Goal: Task Accomplishment & Management: Use online tool/utility

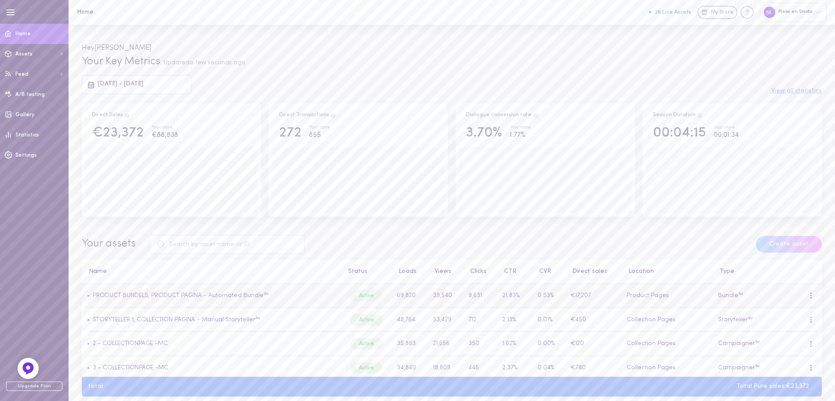
click at [198, 301] on td "• PRODUCT BUNDELS, PRODUCT PAGINA - Automated Bundle™" at bounding box center [211, 296] width 259 height 24
click at [202, 299] on link "PRODUCT BUNDELS, PRODUCT PAGINA - Automated Bundle™" at bounding box center [181, 295] width 176 height 7
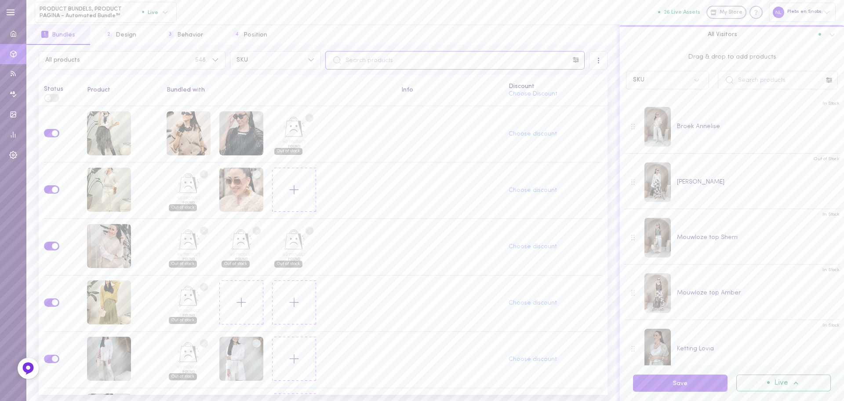
click at [401, 64] on input "text" at bounding box center [454, 60] width 259 height 18
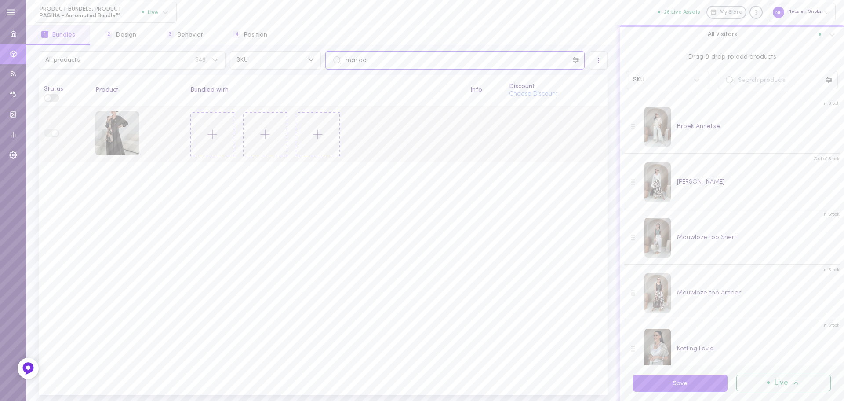
type input "marido"
click at [212, 138] on icon at bounding box center [212, 134] width 15 height 15
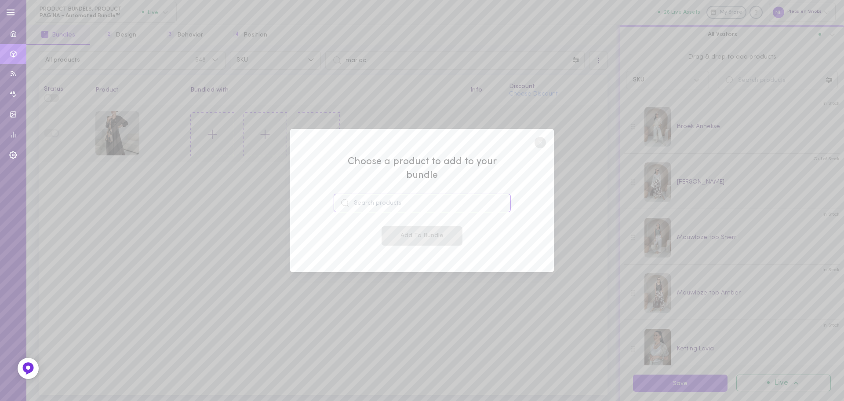
click at [423, 203] on input at bounding box center [422, 202] width 177 height 18
drag, startPoint x: 385, startPoint y: 229, endPoint x: 417, endPoint y: 232, distance: 31.9
click at [386, 233] on span "49206153576791" at bounding box center [383, 236] width 45 height 7
type input "[PERSON_NAME]"
click at [417, 232] on button "Add To Bundle" at bounding box center [422, 235] width 81 height 19
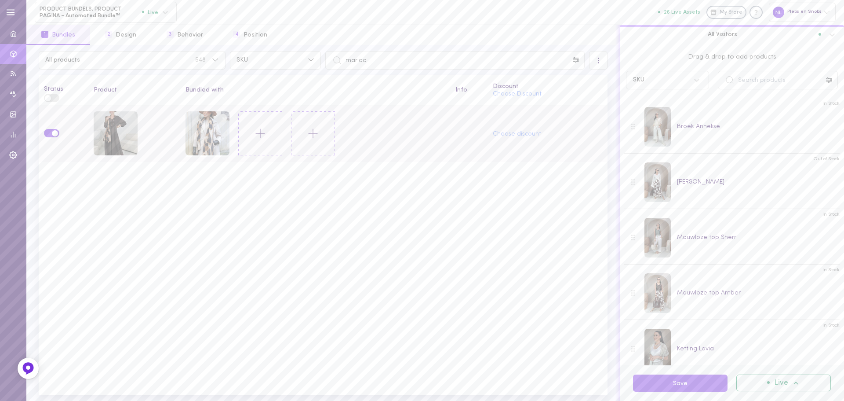
click at [258, 134] on icon at bounding box center [260, 133] width 15 height 15
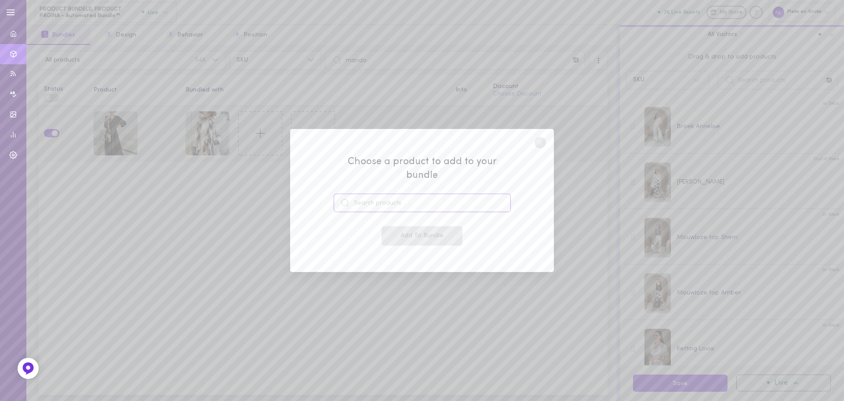
click at [406, 201] on input at bounding box center [422, 202] width 177 height 18
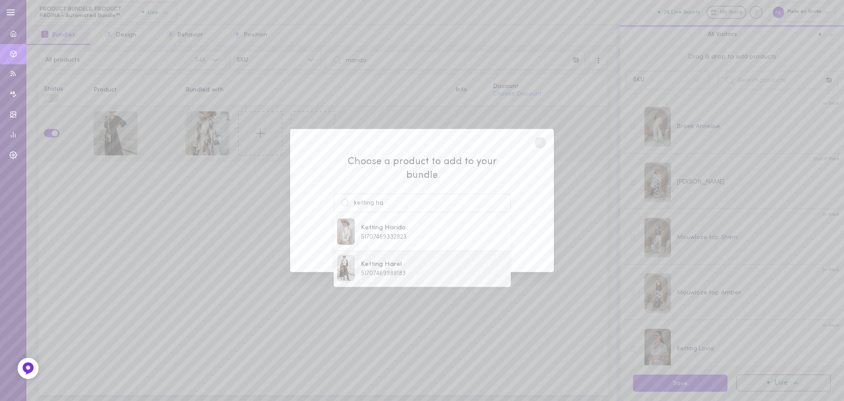
click at [412, 269] on div "Ketting Harel 51707469988183" at bounding box center [422, 269] width 170 height 28
type input "Ketting Harel"
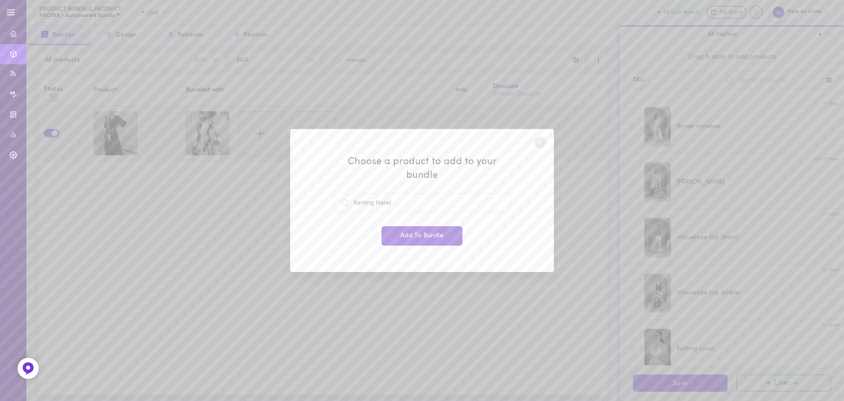
click at [434, 235] on button "Add To Bundle" at bounding box center [422, 235] width 81 height 19
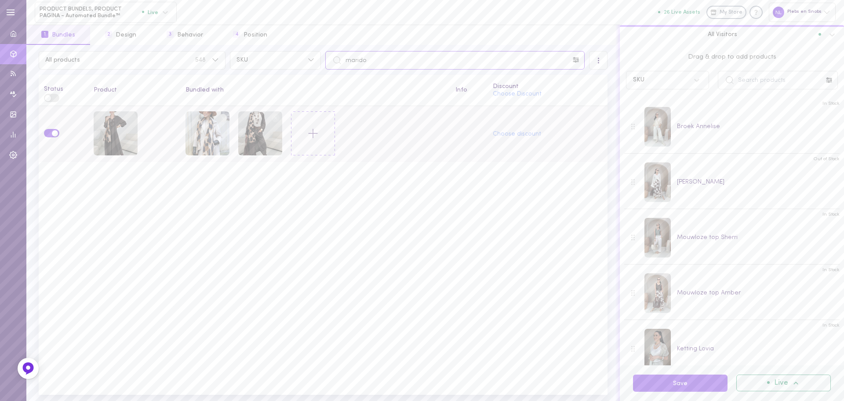
drag, startPoint x: 378, startPoint y: 58, endPoint x: 336, endPoint y: 59, distance: 41.8
click at [341, 57] on div "marido" at bounding box center [454, 60] width 259 height 18
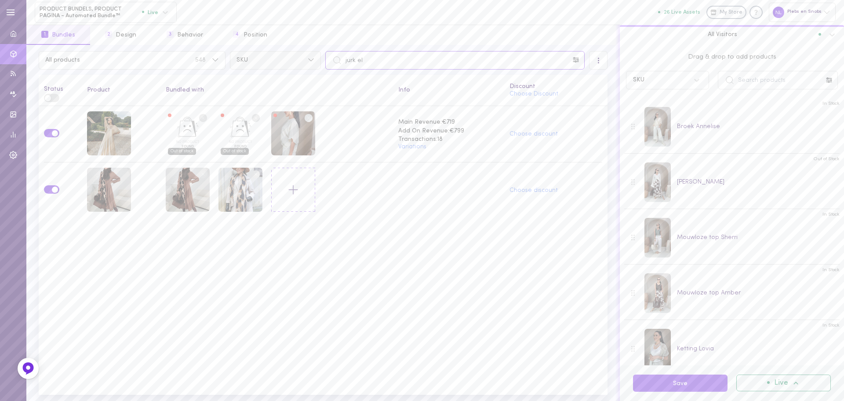
drag, startPoint x: 389, startPoint y: 62, endPoint x: 321, endPoint y: 62, distance: 68.6
click at [325, 62] on input "jurk el" at bounding box center [454, 60] width 259 height 18
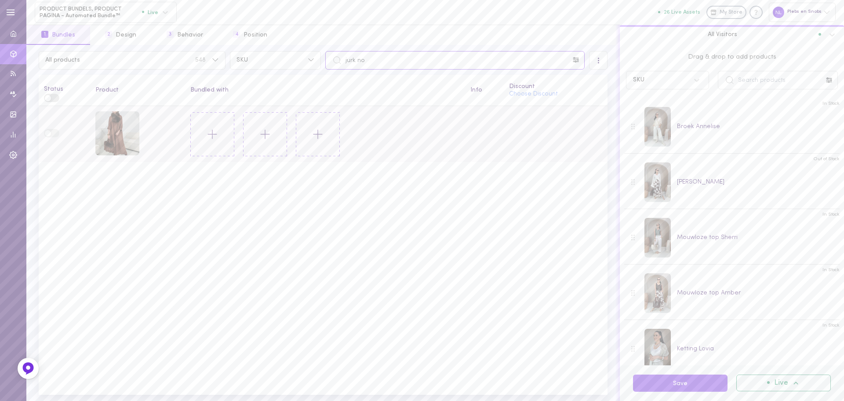
type input "jurk no"
click at [208, 134] on icon at bounding box center [212, 134] width 15 height 15
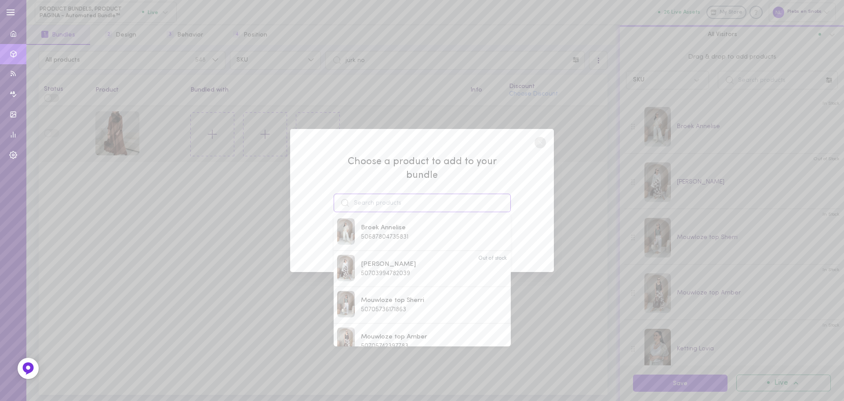
click at [372, 194] on input at bounding box center [422, 202] width 177 height 18
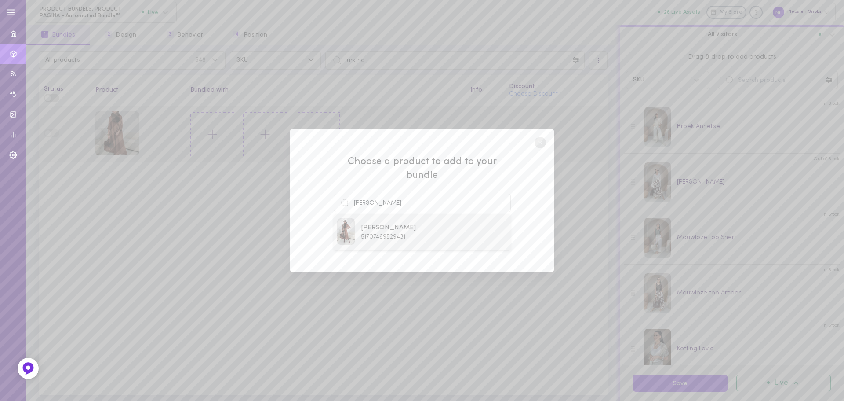
click at [424, 237] on div "[PERSON_NAME] 51707469529431" at bounding box center [422, 232] width 170 height 28
type input "[PERSON_NAME]"
drag, startPoint x: 424, startPoint y: 237, endPoint x: 348, endPoint y: 240, distance: 76.1
click at [424, 237] on button "Add To Bundle" at bounding box center [422, 235] width 81 height 19
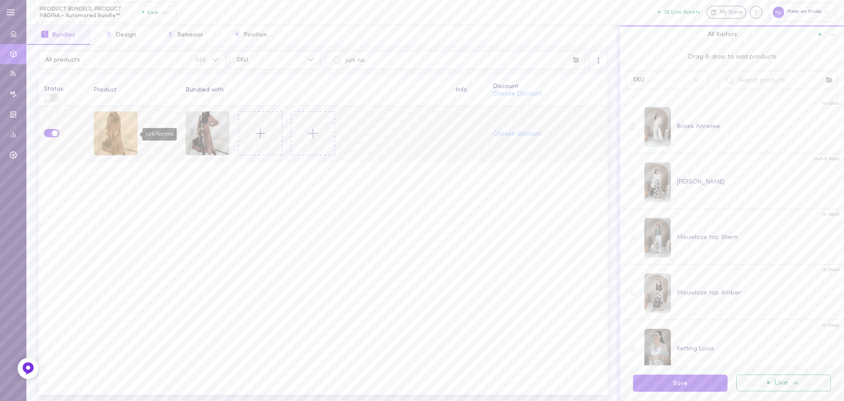
click at [102, 134] on div "jurk Norima" at bounding box center [116, 133] width 44 height 44
click at [262, 131] on icon at bounding box center [260, 133] width 15 height 15
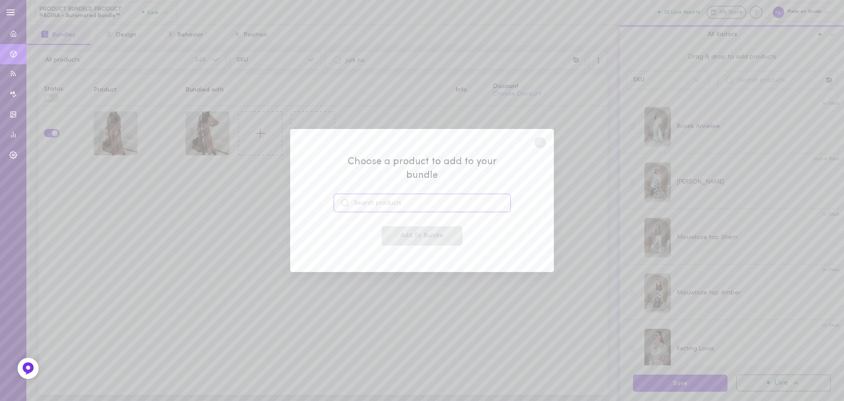
click at [379, 193] on input at bounding box center [422, 202] width 177 height 18
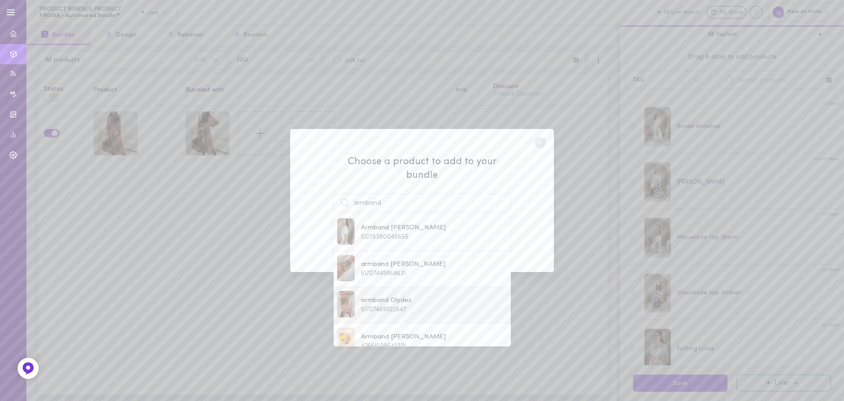
click at [405, 295] on span "armband Olydes" at bounding box center [386, 300] width 51 height 10
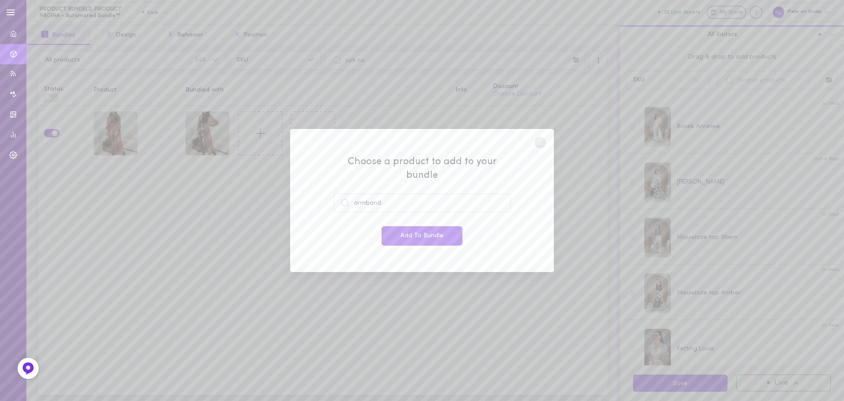
type input "armband Olydes"
click at [416, 226] on button "Add To Bundle" at bounding box center [422, 235] width 81 height 19
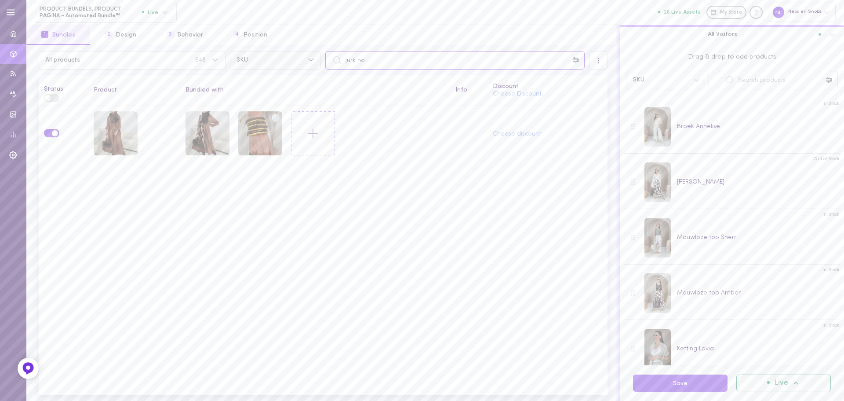
drag, startPoint x: 332, startPoint y: 55, endPoint x: 300, endPoint y: 61, distance: 32.6
click at [325, 56] on input "jurk no" at bounding box center [454, 60] width 259 height 18
type input "[PERSON_NAME]"
click at [313, 133] on icon at bounding box center [313, 133] width 15 height 15
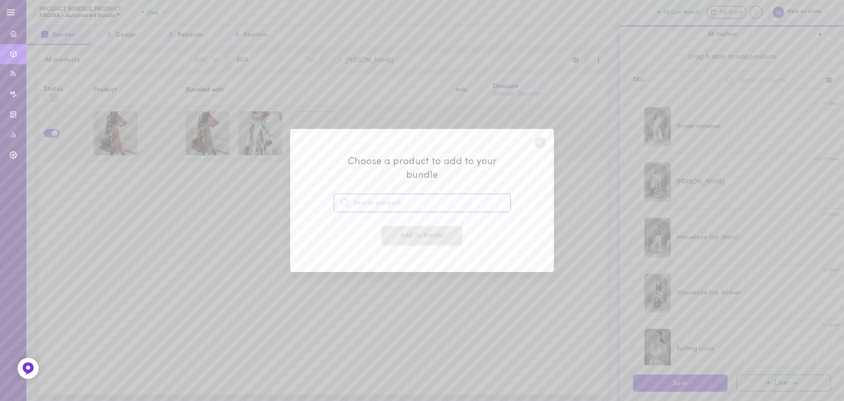
click at [387, 197] on input at bounding box center [422, 202] width 177 height 18
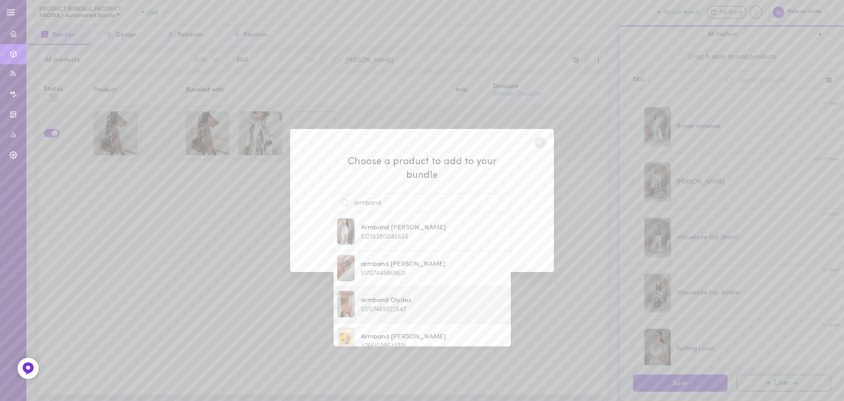
click at [425, 297] on div "armband Olydes 51707469922647" at bounding box center [422, 305] width 170 height 28
type input "armband Olydes"
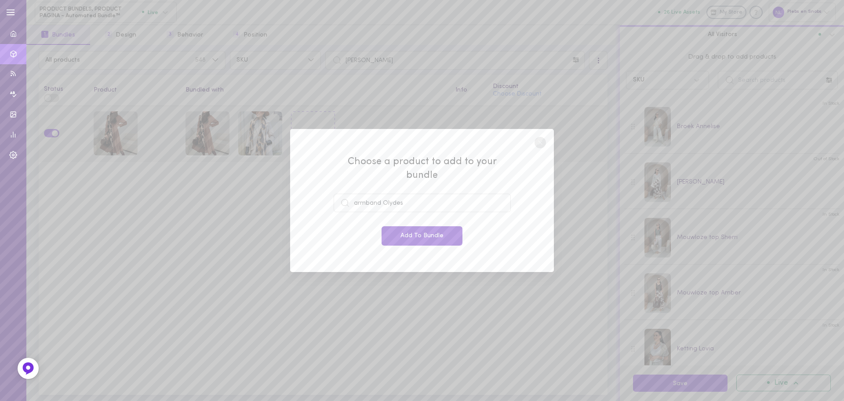
click at [432, 227] on button "Add To Bundle" at bounding box center [422, 235] width 81 height 19
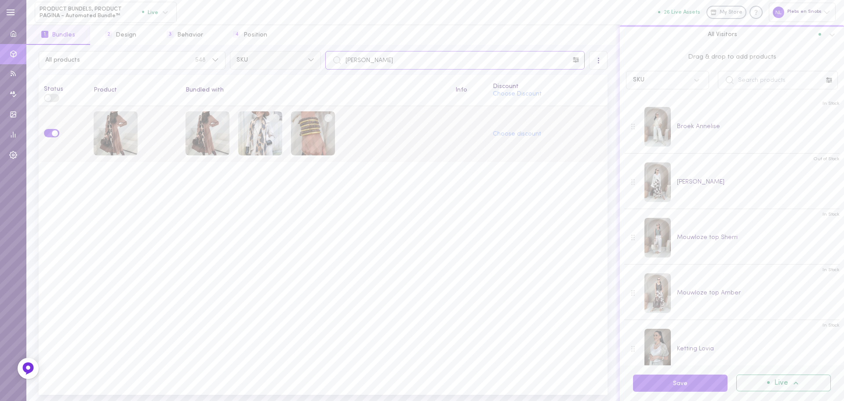
drag, startPoint x: 383, startPoint y: 58, endPoint x: 319, endPoint y: 59, distance: 64.7
click at [319, 59] on div "All products 548 SKU [PERSON_NAME]" at bounding box center [322, 60] width 573 height 18
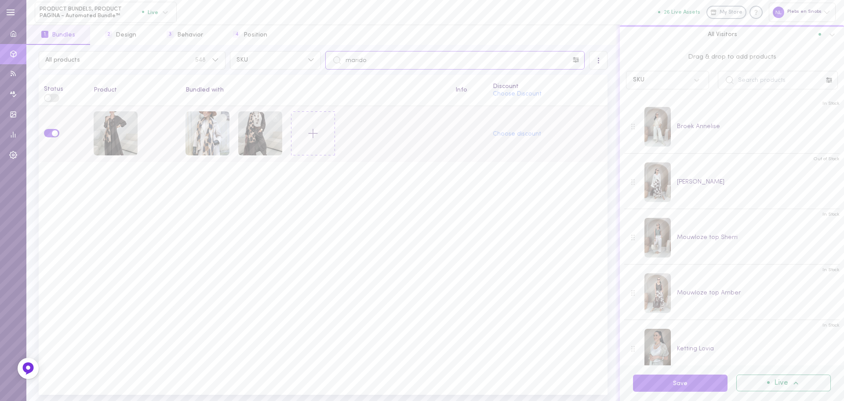
type input "marido"
click at [314, 142] on button at bounding box center [313, 133] width 44 height 44
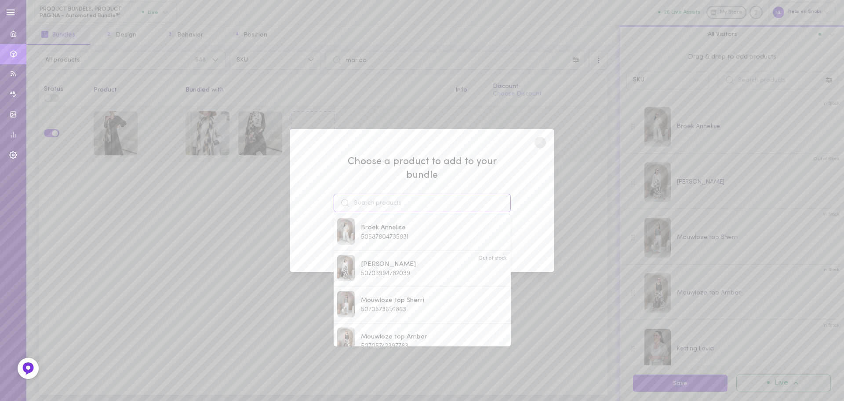
click at [415, 193] on input at bounding box center [422, 202] width 177 height 18
type input "k"
click at [426, 259] on div "armband [PERSON_NAME] 51707449868631" at bounding box center [422, 269] width 170 height 28
type input "armband [PERSON_NAME]"
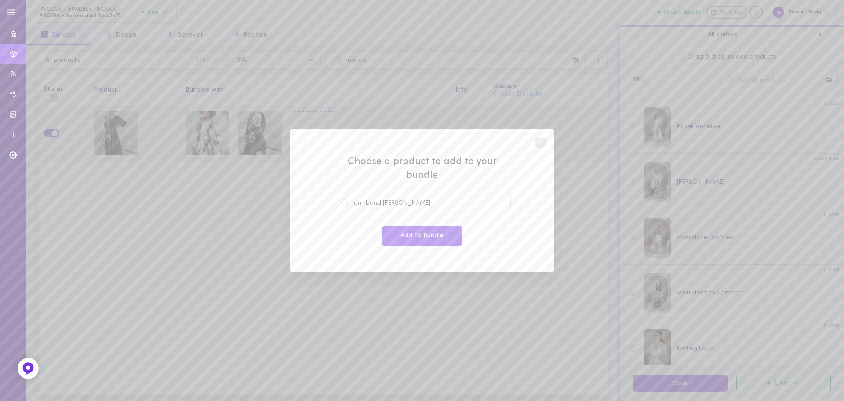
click at [428, 240] on div "Choose a product to add to your bundle armband [PERSON_NAME] Add To Bundle" at bounding box center [422, 200] width 264 height 143
click at [426, 228] on button "Add To Bundle" at bounding box center [422, 235] width 81 height 19
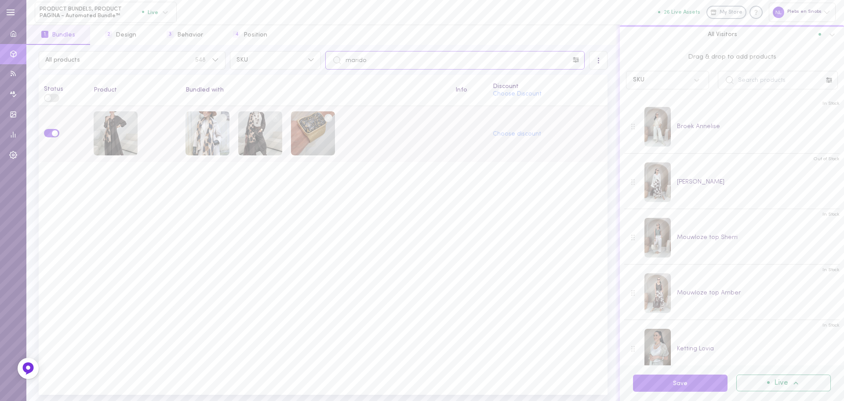
drag, startPoint x: 372, startPoint y: 64, endPoint x: 330, endPoint y: 61, distance: 42.4
click at [330, 61] on input "marido" at bounding box center [454, 60] width 259 height 18
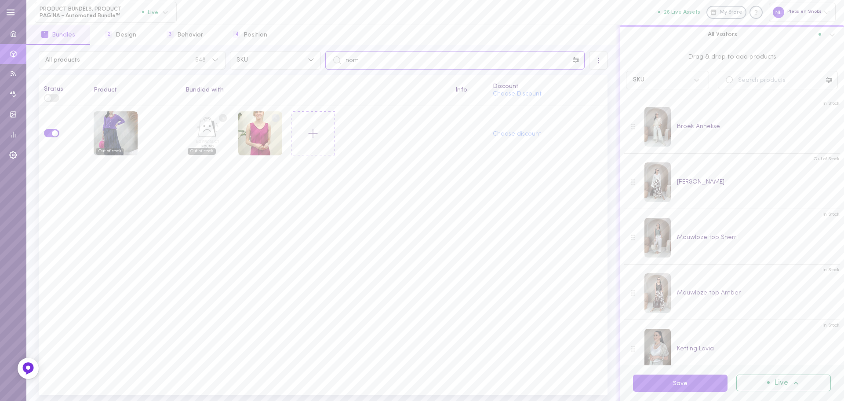
drag, startPoint x: 378, startPoint y: 58, endPoint x: 350, endPoint y: 55, distance: 27.9
click at [350, 55] on input "nom" at bounding box center [454, 60] width 259 height 18
type input "n"
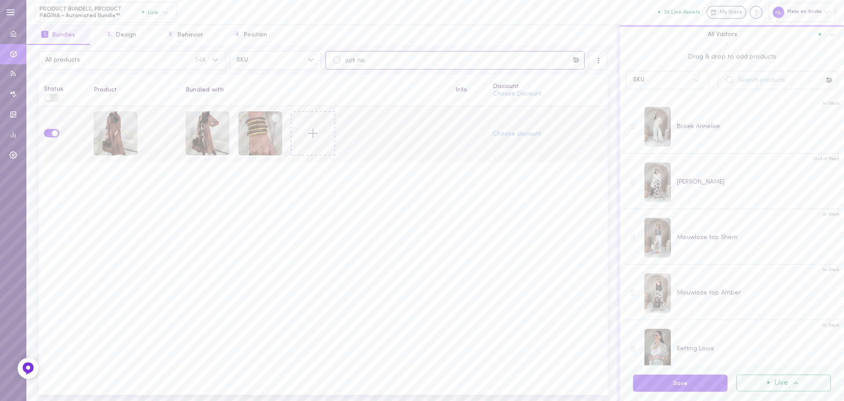
type input "jurk no"
click at [313, 130] on icon at bounding box center [313, 133] width 15 height 15
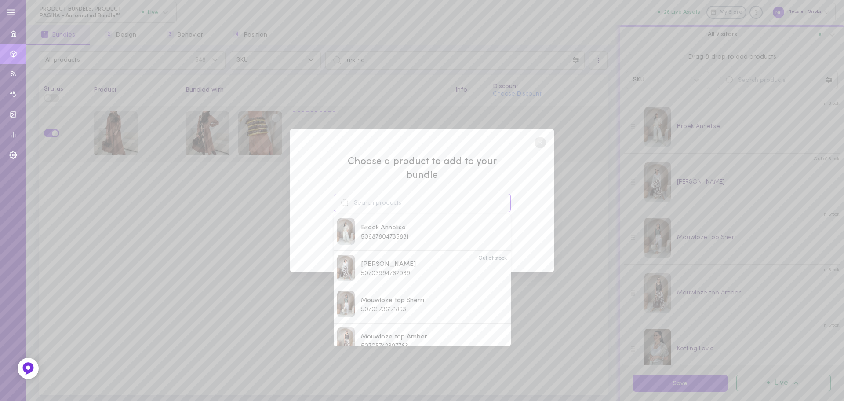
click at [419, 193] on input at bounding box center [422, 202] width 177 height 18
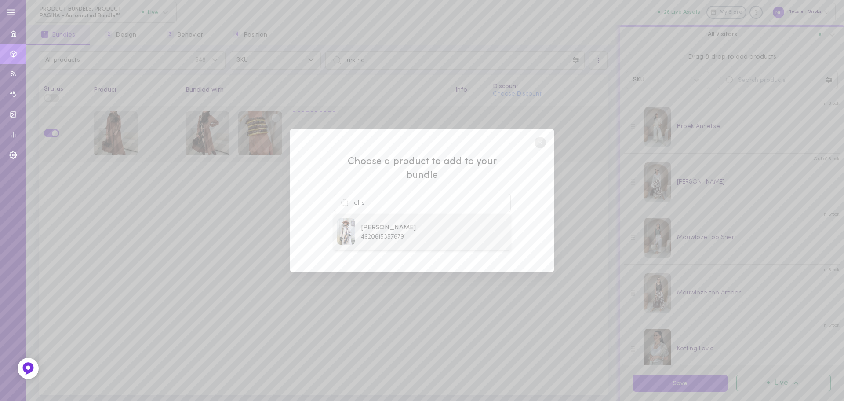
click at [413, 231] on div "[PERSON_NAME] 49206153576791" at bounding box center [422, 232] width 170 height 28
type input "[PERSON_NAME]"
click at [421, 233] on button "Add To Bundle" at bounding box center [422, 235] width 81 height 19
